Goal: Entertainment & Leisure: Consume media (video, audio)

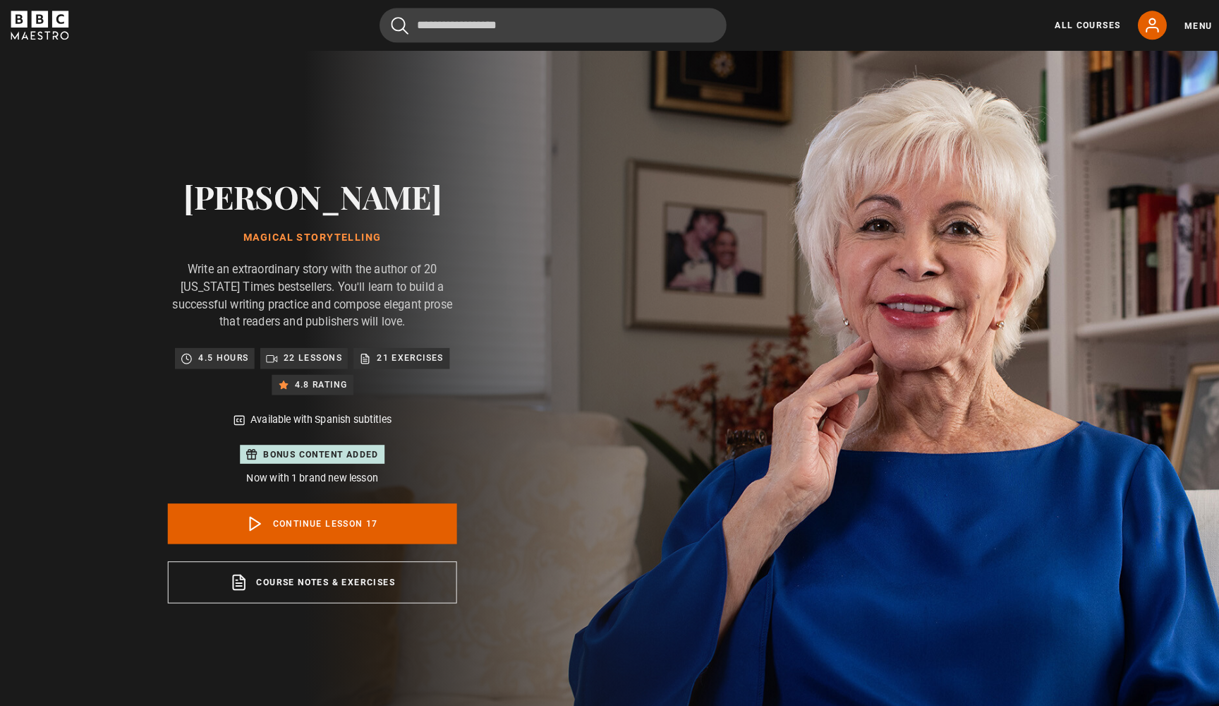
scroll to position [994, 0]
click at [337, 508] on link "Continue lesson 17" at bounding box center [305, 511] width 282 height 40
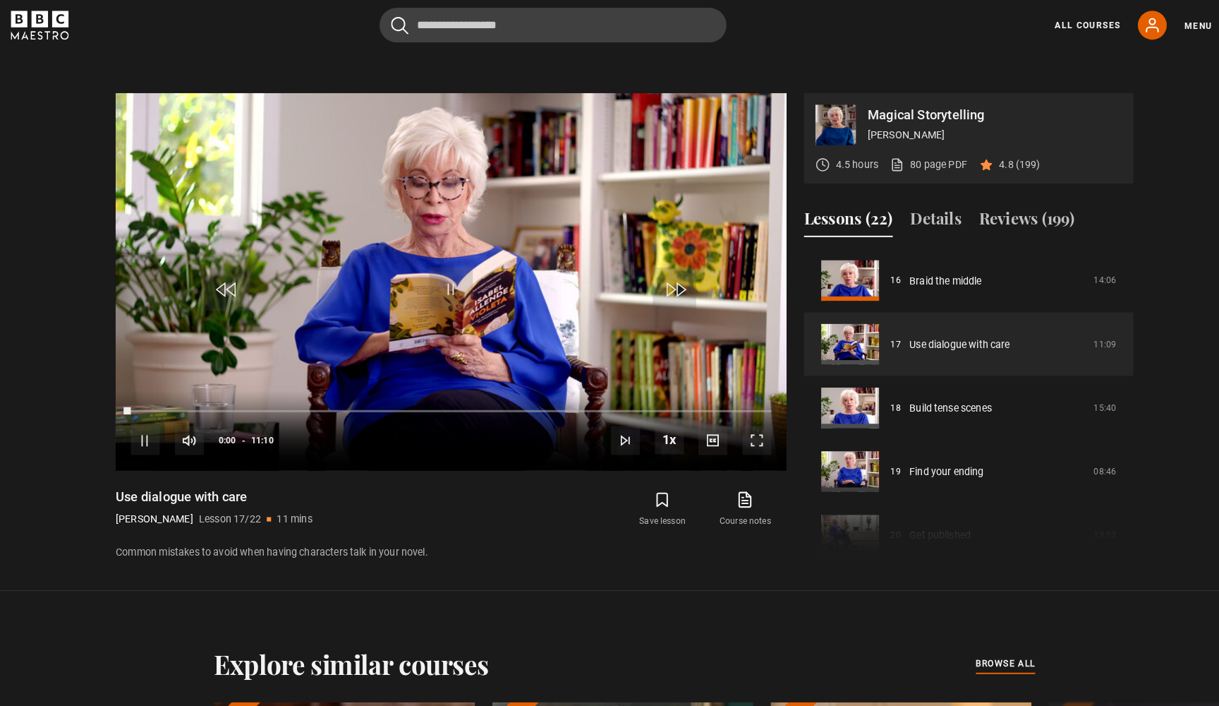
scroll to position [674, 0]
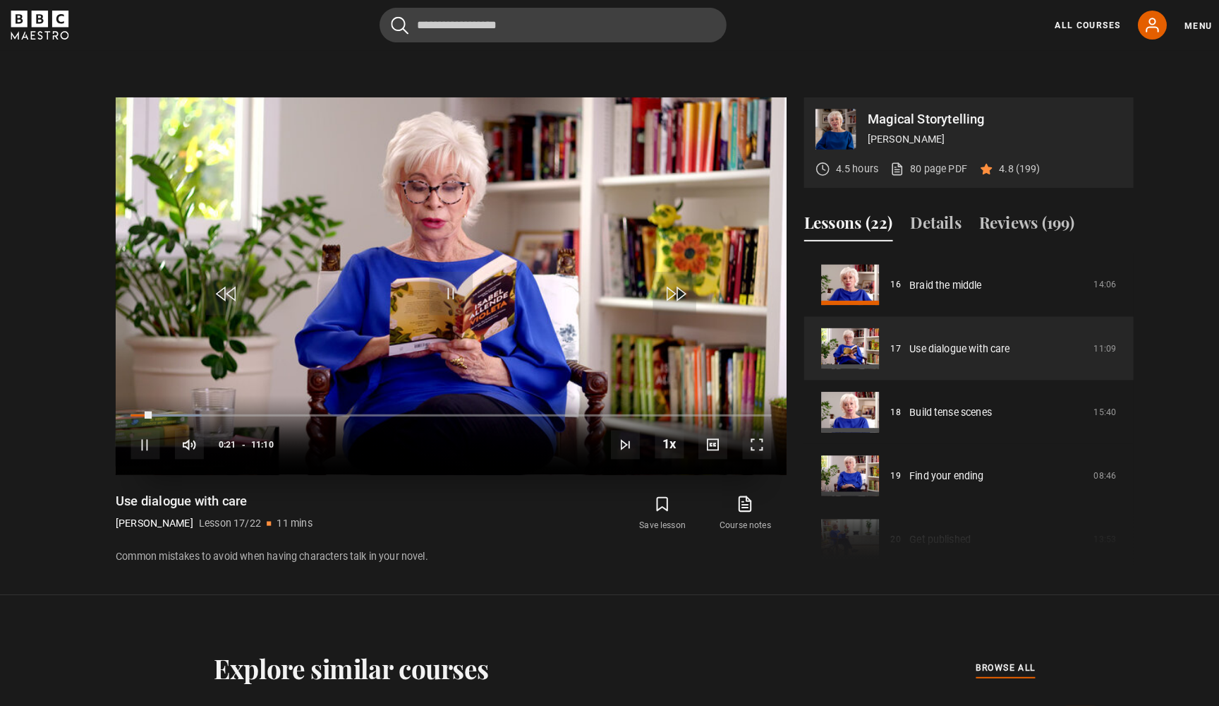
click at [146, 439] on span "Video Player" at bounding box center [142, 434] width 28 height 28
click at [148, 450] on div "10s Skip Back 10 seconds Play 10s Skip Forward 10 seconds Loaded : 11.13% 00:40…" at bounding box center [440, 424] width 655 height 78
click at [142, 440] on span "Video Player" at bounding box center [142, 434] width 28 height 28
click at [412, 291] on video "Video Player" at bounding box center [440, 279] width 655 height 368
click at [447, 291] on span "Video Player" at bounding box center [440, 286] width 42 height 42
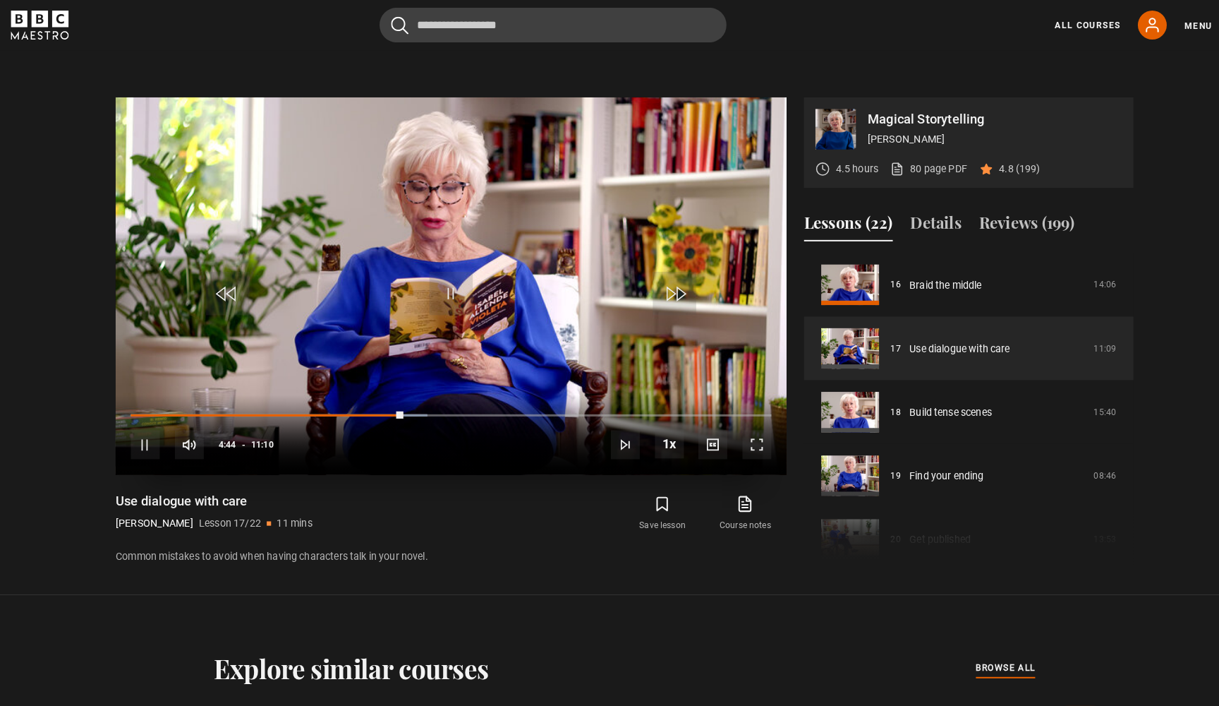
click at [149, 428] on span "Video Player" at bounding box center [142, 434] width 28 height 28
click at [438, 290] on span "Video Player" at bounding box center [440, 286] width 42 height 42
click at [147, 429] on span "Video Player" at bounding box center [142, 434] width 28 height 28
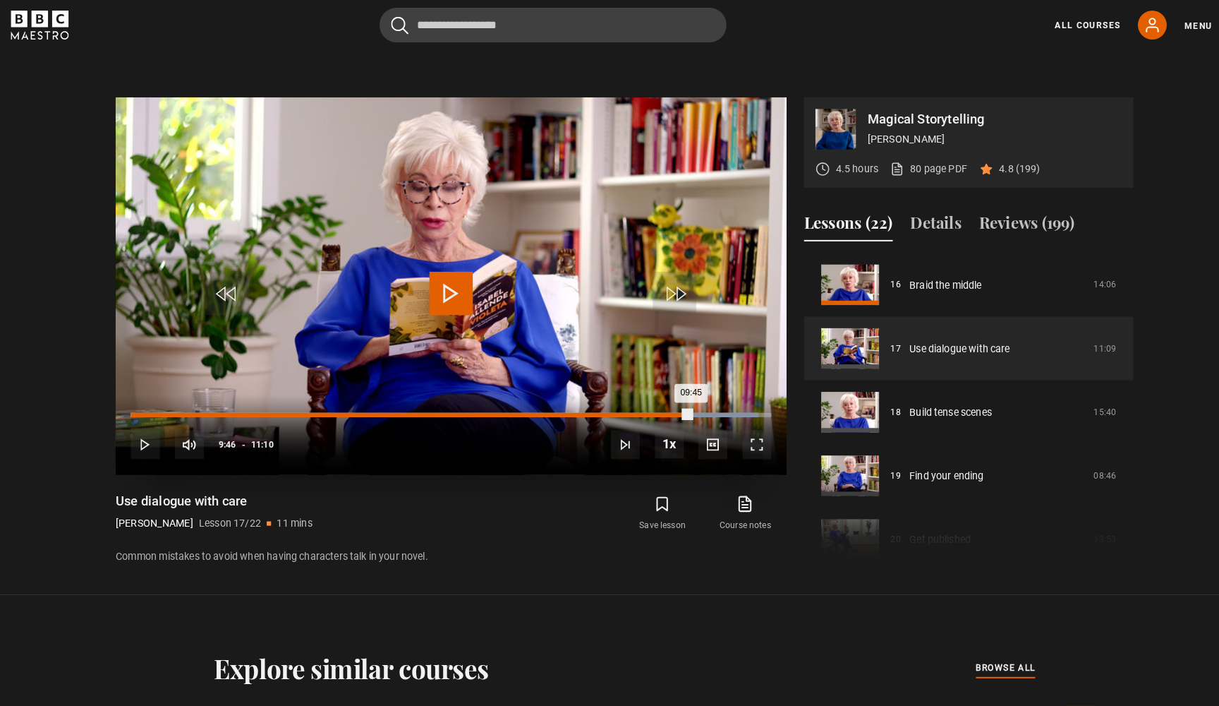
click at [687, 403] on div "Loaded : 97.99% 09:45 09:45" at bounding box center [440, 405] width 625 height 4
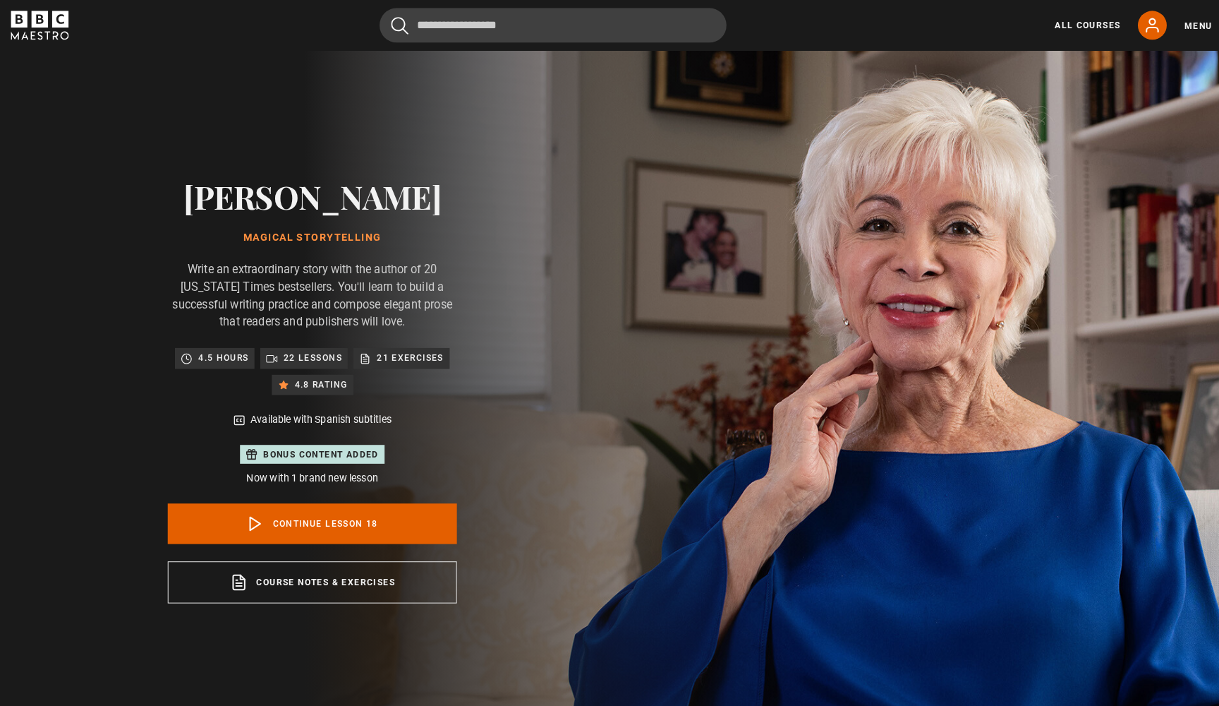
scroll to position [1056, 0]
click at [307, 513] on link "Continue lesson 18" at bounding box center [305, 511] width 282 height 40
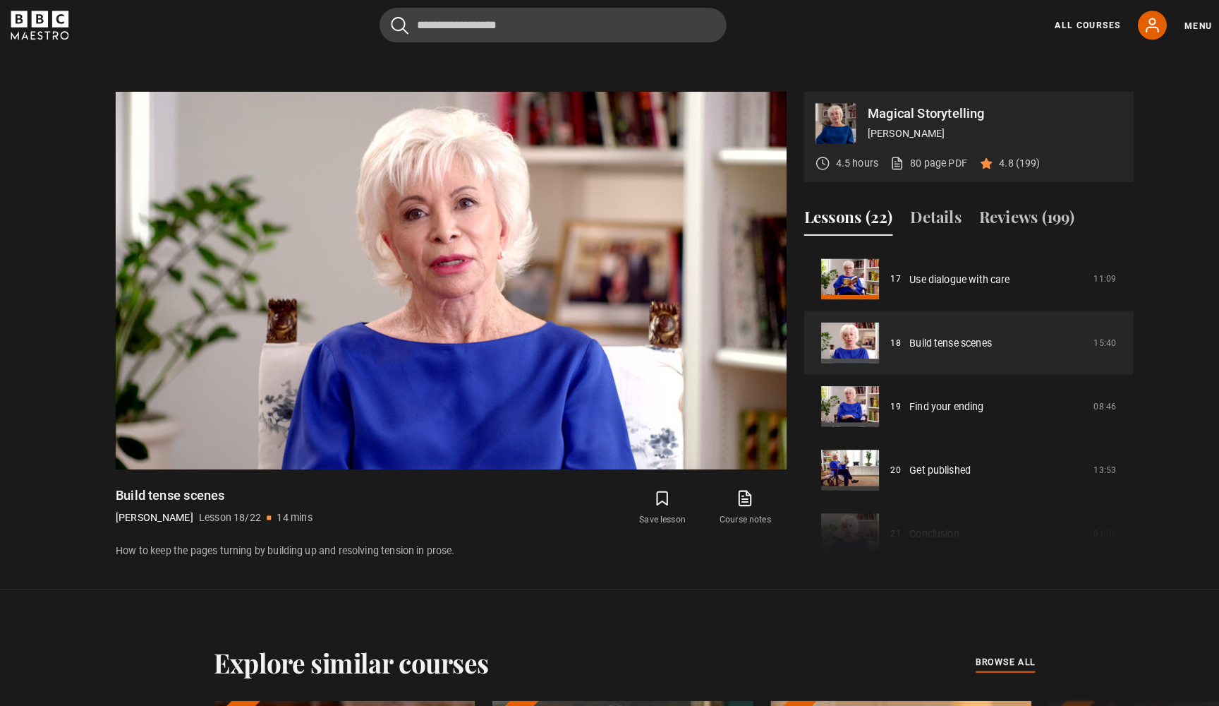
scroll to position [675, 0]
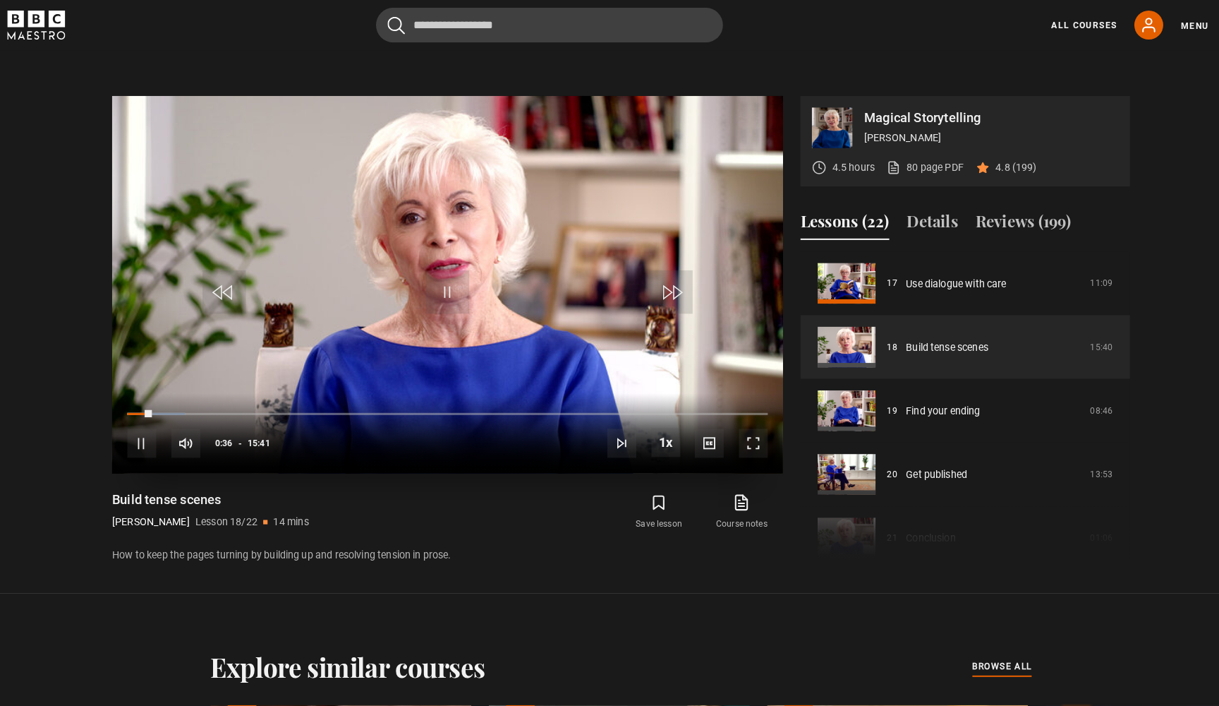
click at [133, 426] on span "Video Player" at bounding box center [142, 432] width 28 height 28
click at [136, 436] on span "Video Player" at bounding box center [142, 432] width 28 height 28
click at [140, 437] on span "Video Player" at bounding box center [142, 432] width 28 height 28
